Goal: Book appointment/travel/reservation

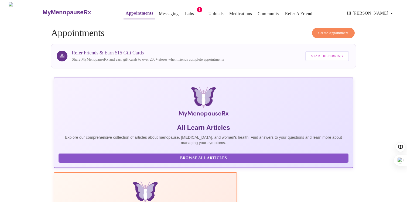
scroll to position [183, 0]
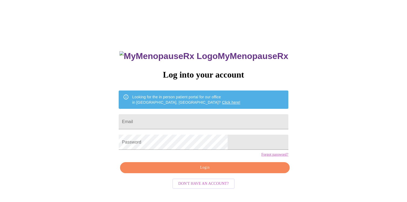
scroll to position [5, 0]
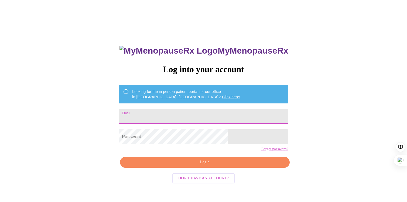
click at [175, 113] on input "Email" at bounding box center [204, 116] width 170 height 15
type input "jaimebauer@gmail.com"
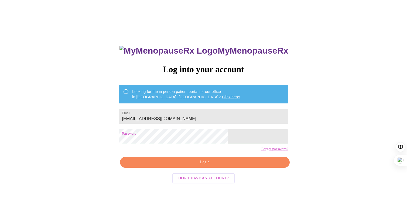
click at [204, 166] on span "Login" at bounding box center [204, 162] width 157 height 7
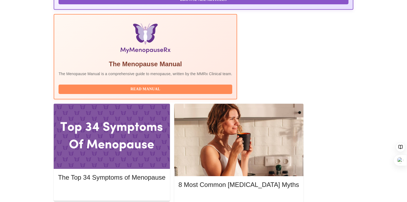
scroll to position [166, 0]
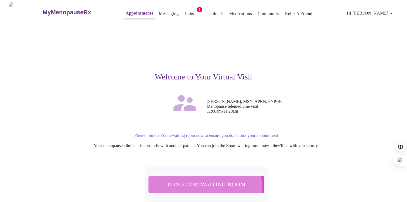
click at [205, 186] on span "Join Zoom Waiting Room" at bounding box center [206, 185] width 103 height 10
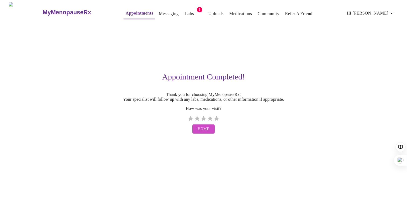
click at [207, 133] on span "Home" at bounding box center [204, 129] width 12 height 7
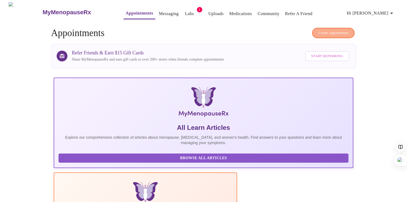
click at [335, 33] on span "Create Appointment" at bounding box center [334, 33] width 30 height 6
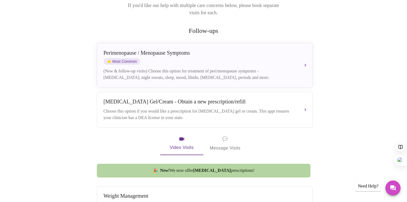
scroll to position [83, 0]
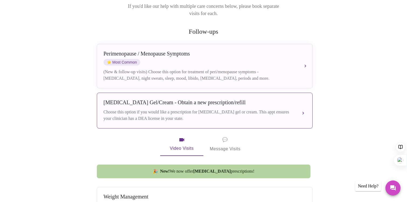
click at [293, 109] on div "Choose this option if you would like a prescription for testosterone gel or cre…" at bounding box center [200, 115] width 192 height 13
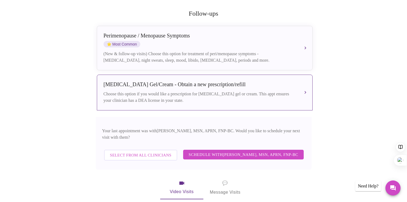
scroll to position [102, 0]
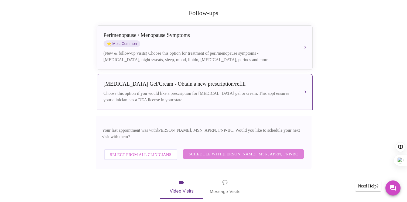
click at [276, 151] on span "Schedule with Larissa Wright, MSN, APRN, FNP-BC" at bounding box center [244, 154] width 110 height 7
